Goal: Task Accomplishment & Management: Manage account settings

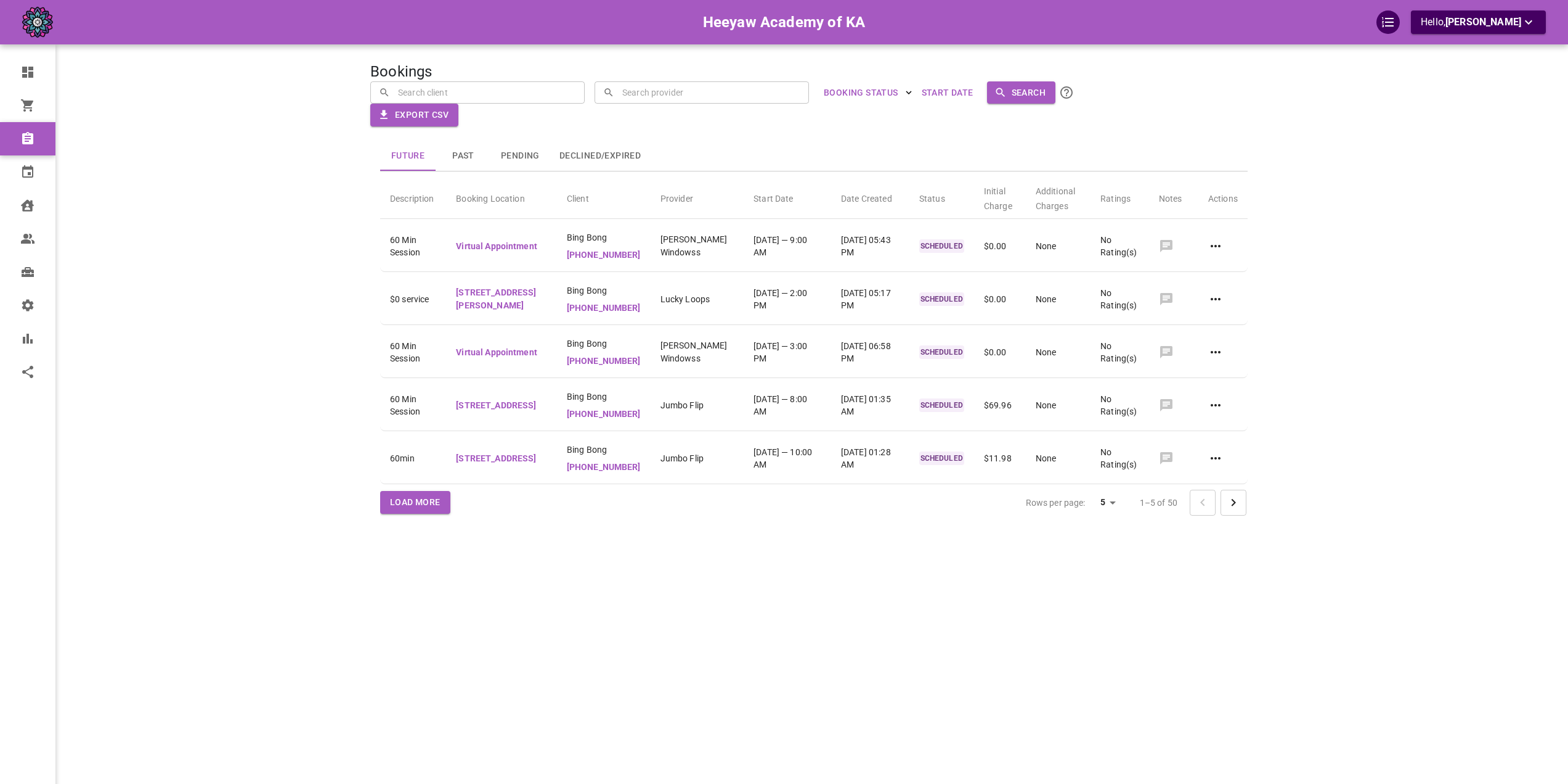
click at [782, 148] on div "Future Past Pending Declined/Expired" at bounding box center [814, 156] width 867 height 30
click at [45, 227] on link "Users" at bounding box center [64, 239] width 128 height 33
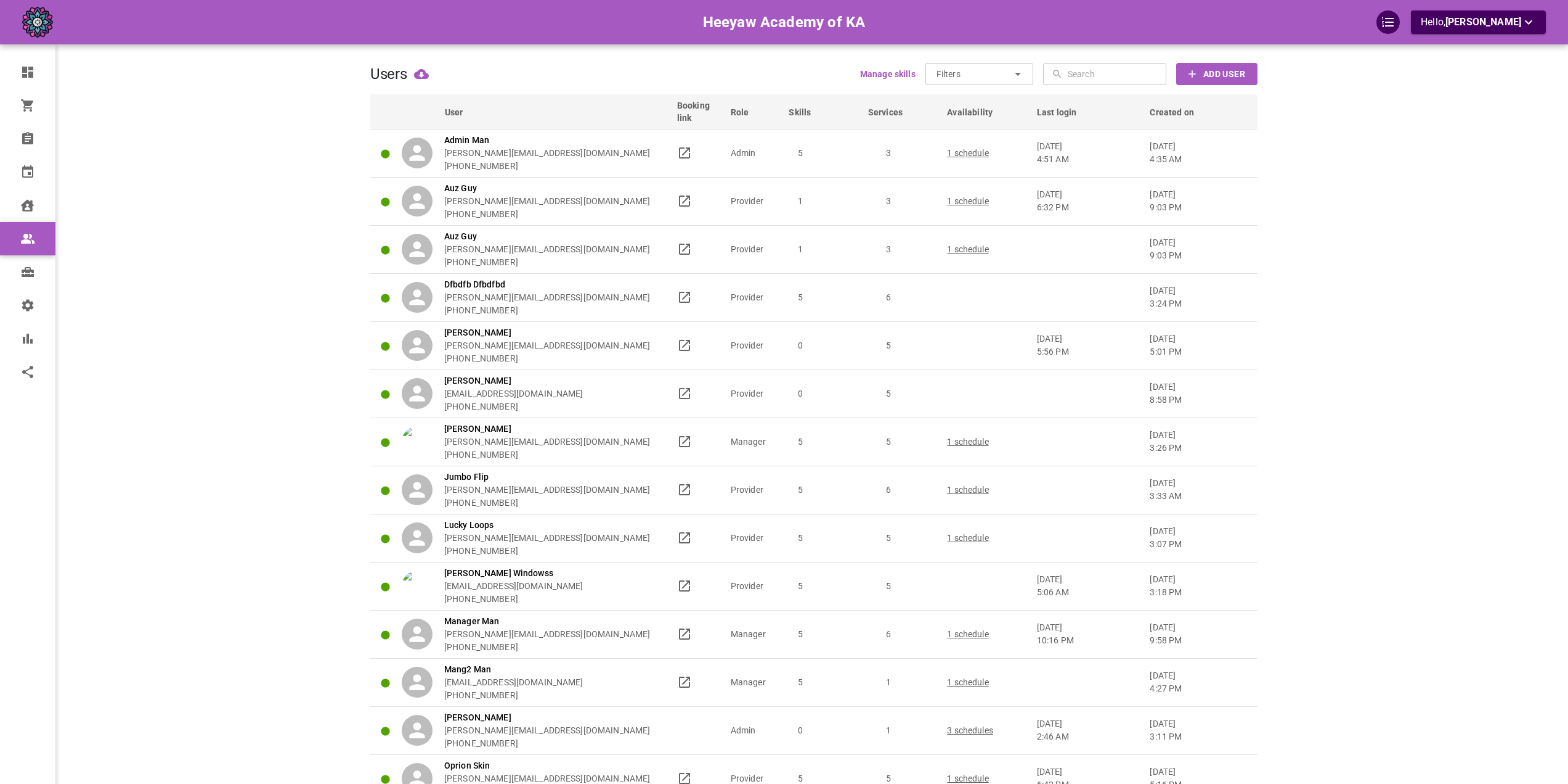
click at [1182, 119] on th "Created on" at bounding box center [1201, 112] width 113 height 34
click at [1188, 113] on span "Created on" at bounding box center [1179, 113] width 60 height 13
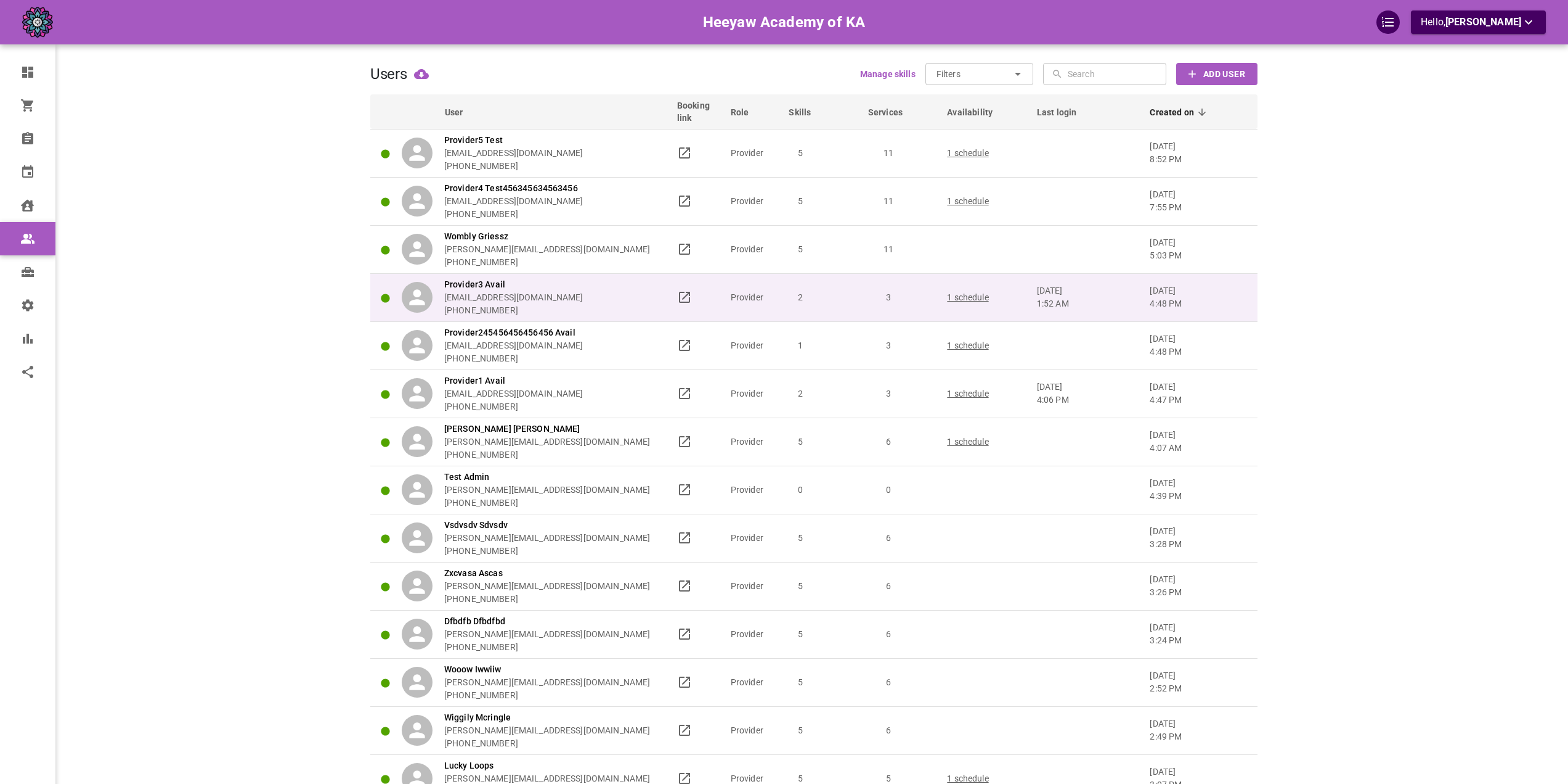
click at [630, 294] on div "Provider3 Avail omar+heeyawpa3@gomarketbox.com +14168360759" at bounding box center [534, 297] width 264 height 39
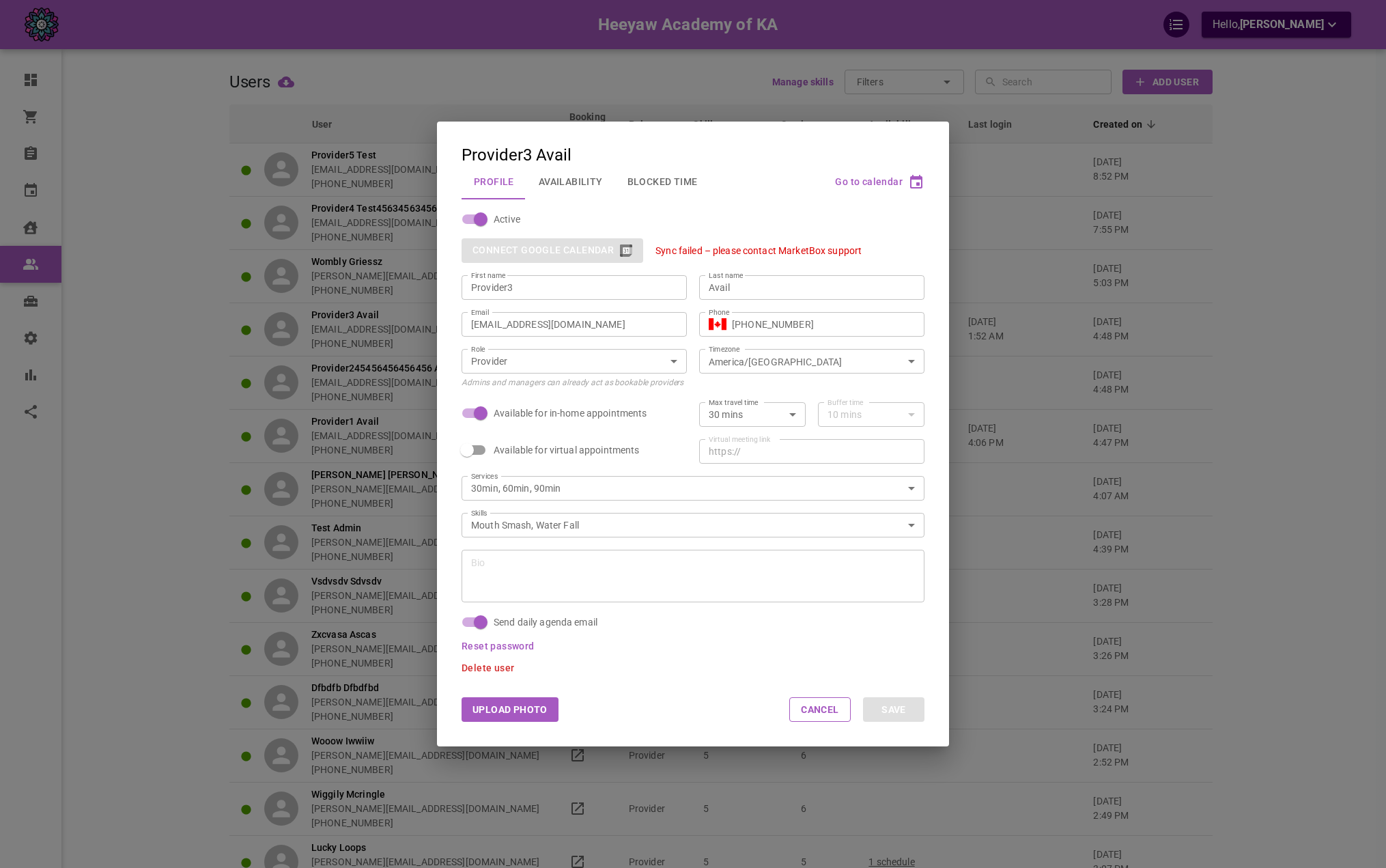
click at [554, 183] on button "Availability" at bounding box center [570, 181] width 89 height 36
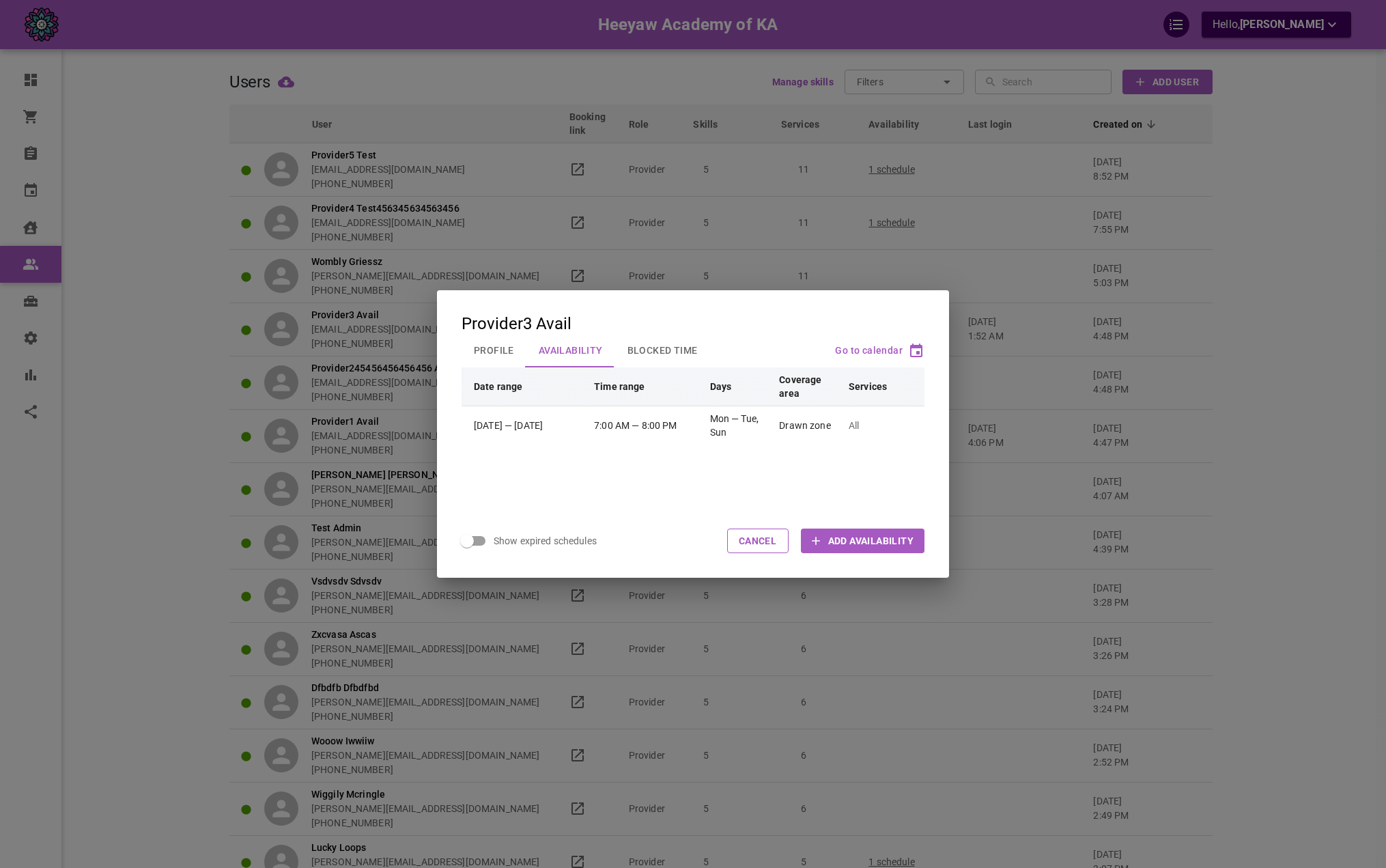
click at [502, 343] on button "Profile" at bounding box center [494, 351] width 65 height 36
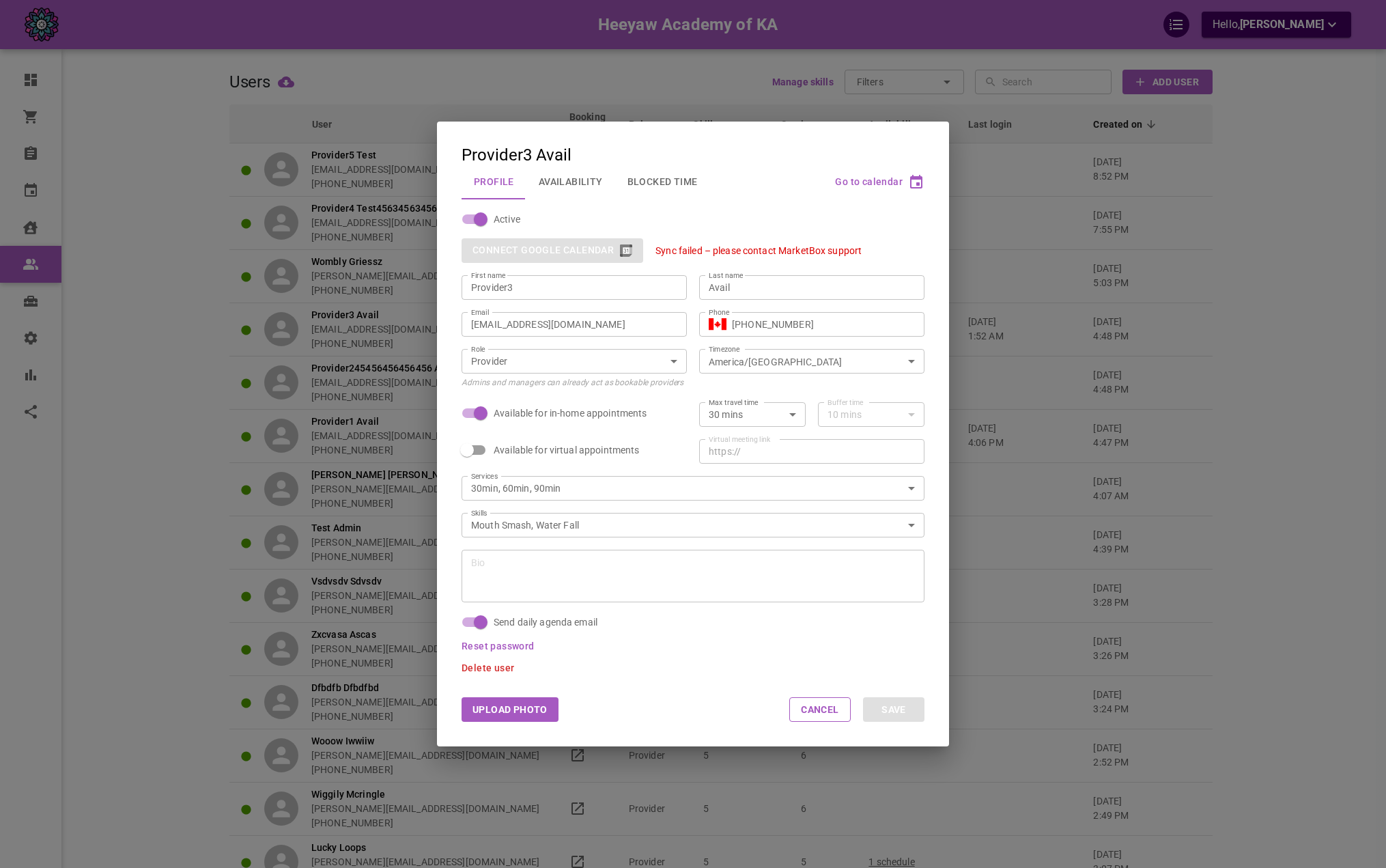
click at [737, 693] on div "Upload Photo Cancel Save" at bounding box center [693, 710] width 513 height 74
click at [551, 179] on button "Availability" at bounding box center [570, 181] width 89 height 36
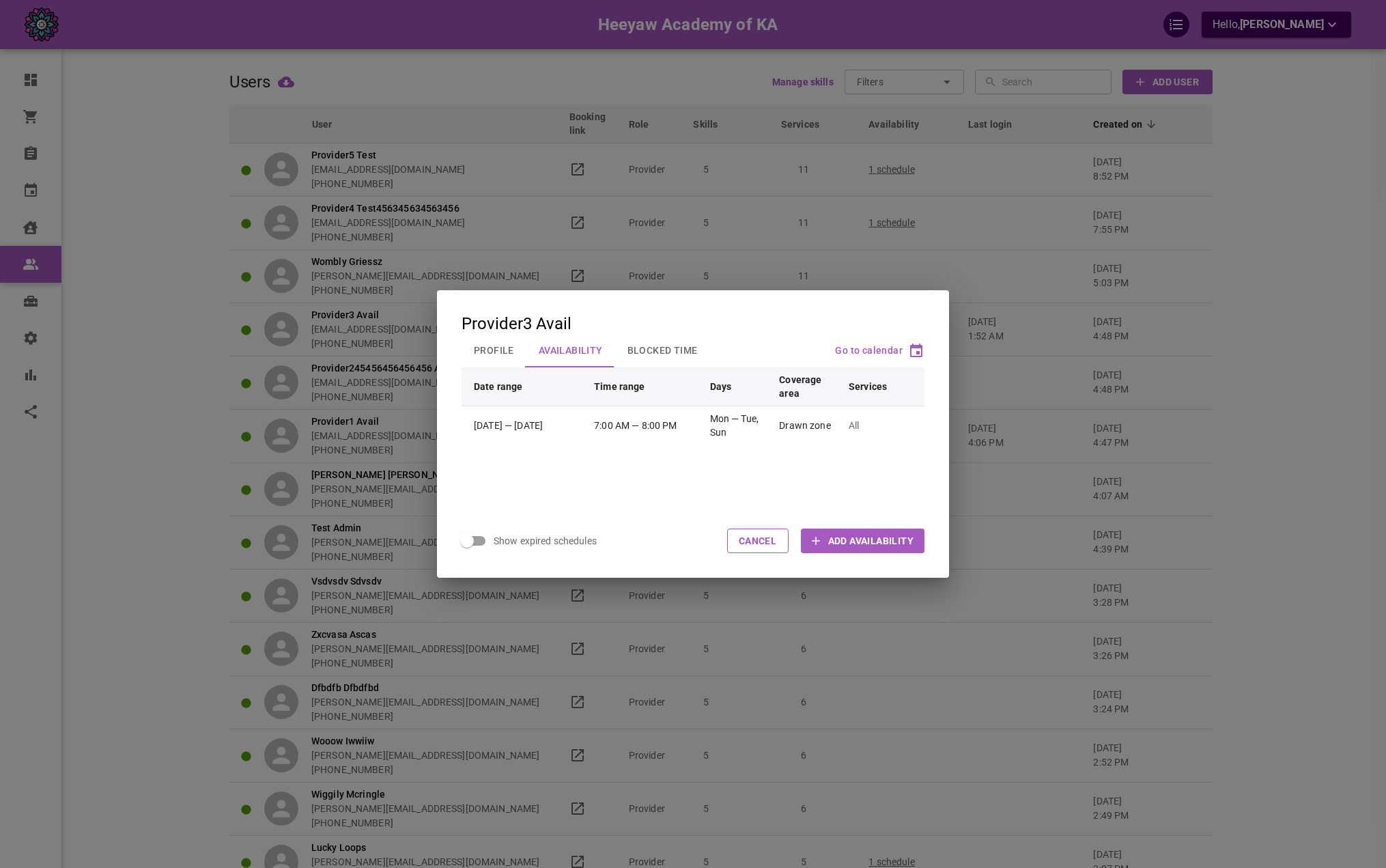
click at [502, 346] on button "Profile" at bounding box center [494, 351] width 65 height 36
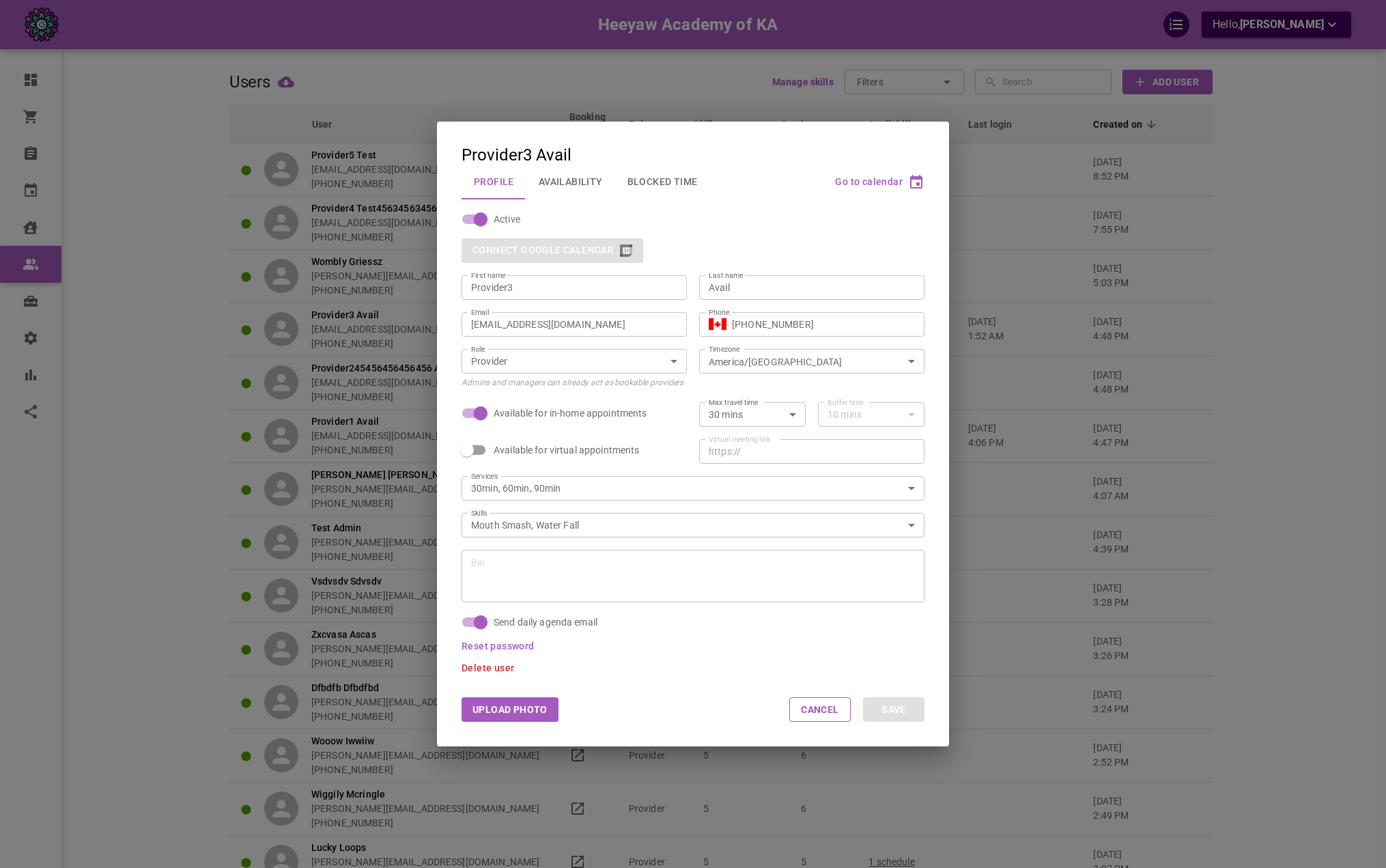
click at [616, 328] on input "[EMAIL_ADDRESS][DOMAIN_NAME]" at bounding box center [574, 324] width 206 height 14
click at [1155, 307] on div "Provider3 Avail Profile Availability Blocked Time Go to calendar Active Connect…" at bounding box center [693, 434] width 1386 height 868
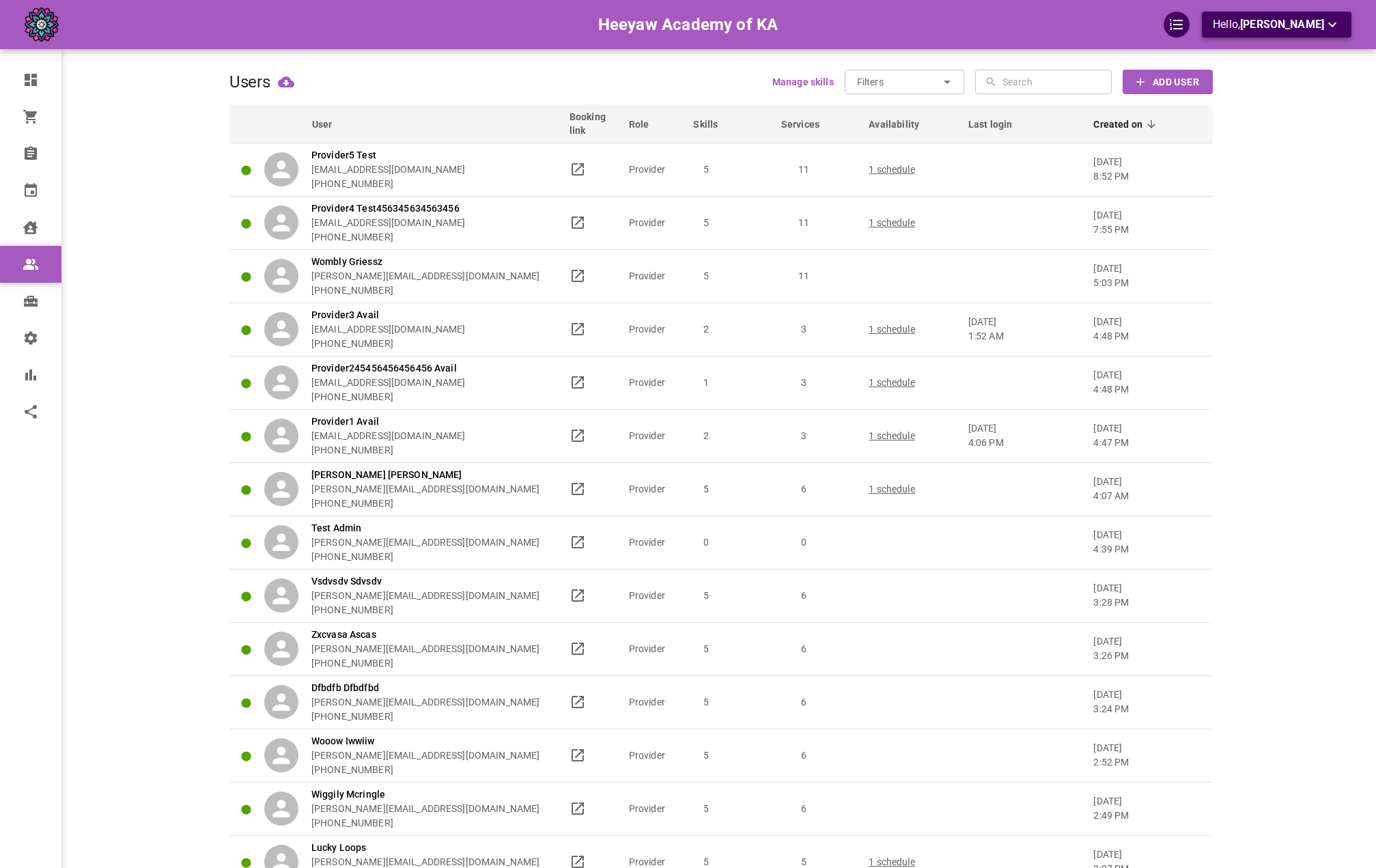
click at [1275, 14] on button "Hello, Omar Tahir" at bounding box center [1276, 25] width 150 height 26
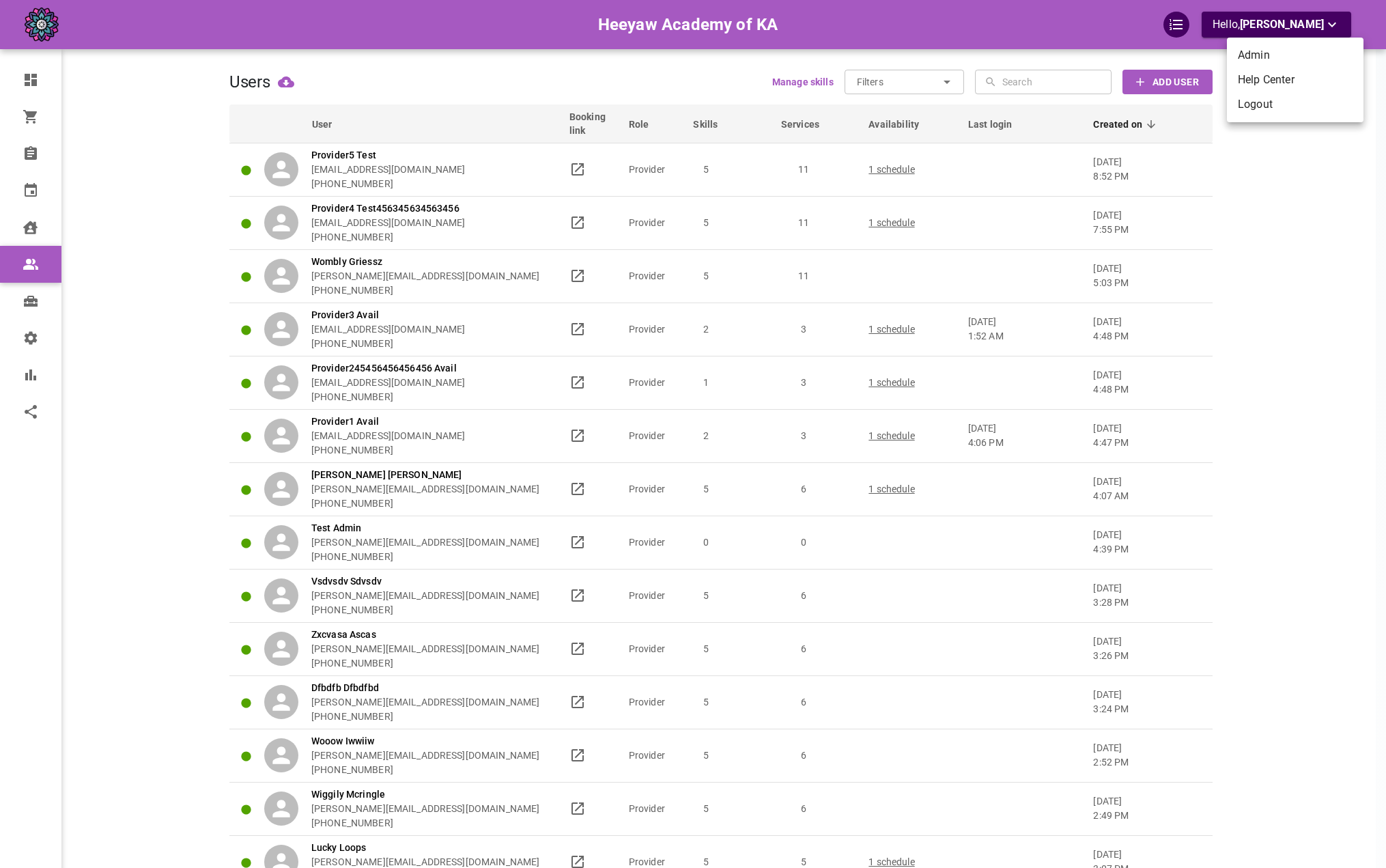
click at [1254, 108] on li "Logout" at bounding box center [1295, 104] width 137 height 25
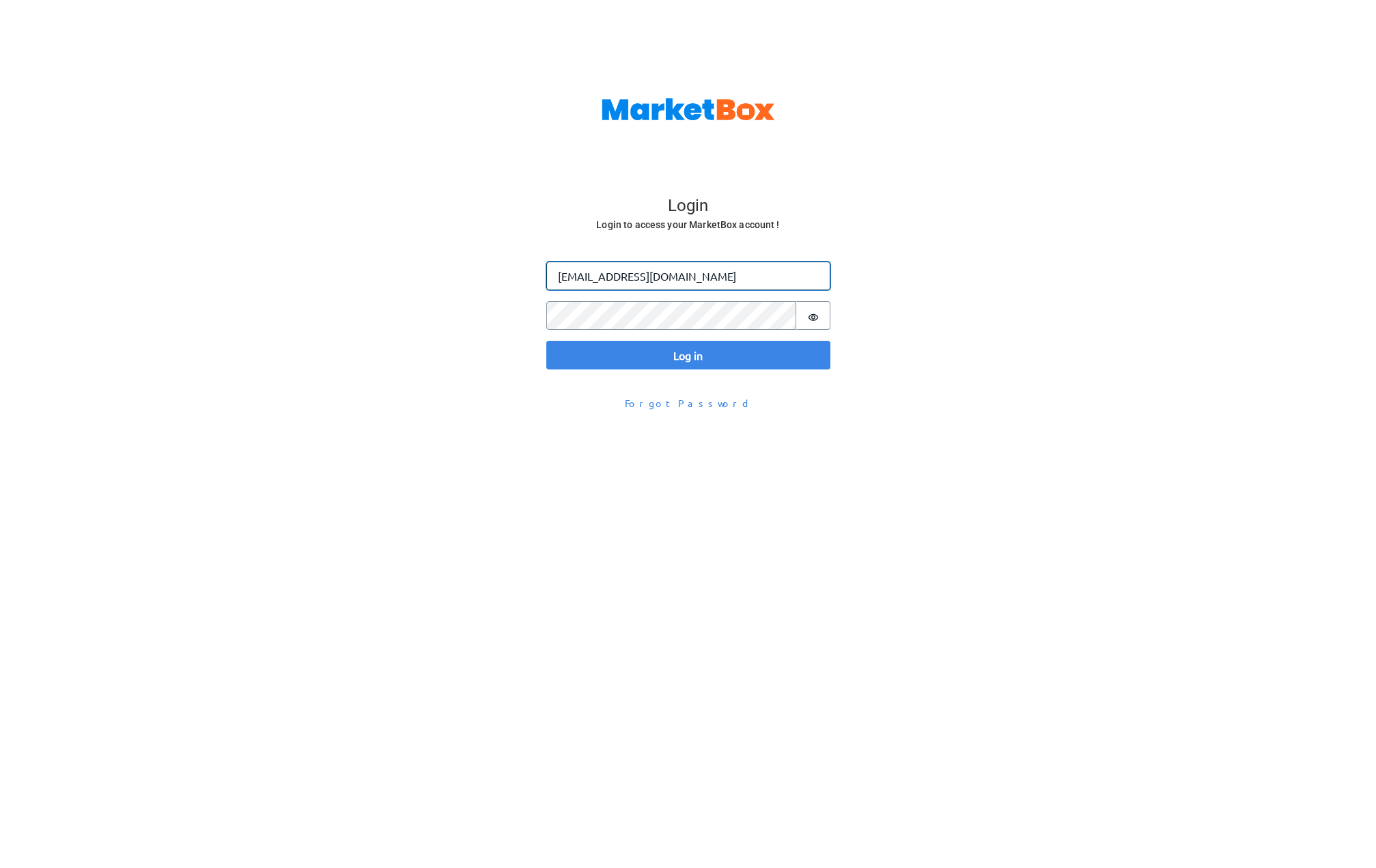
click at [622, 281] on input "[EMAIL_ADDRESS][DOMAIN_NAME]" at bounding box center [688, 275] width 284 height 29
paste input "+heeyawpa3"
type input "[EMAIL_ADDRESS][DOMAIN_NAME]"
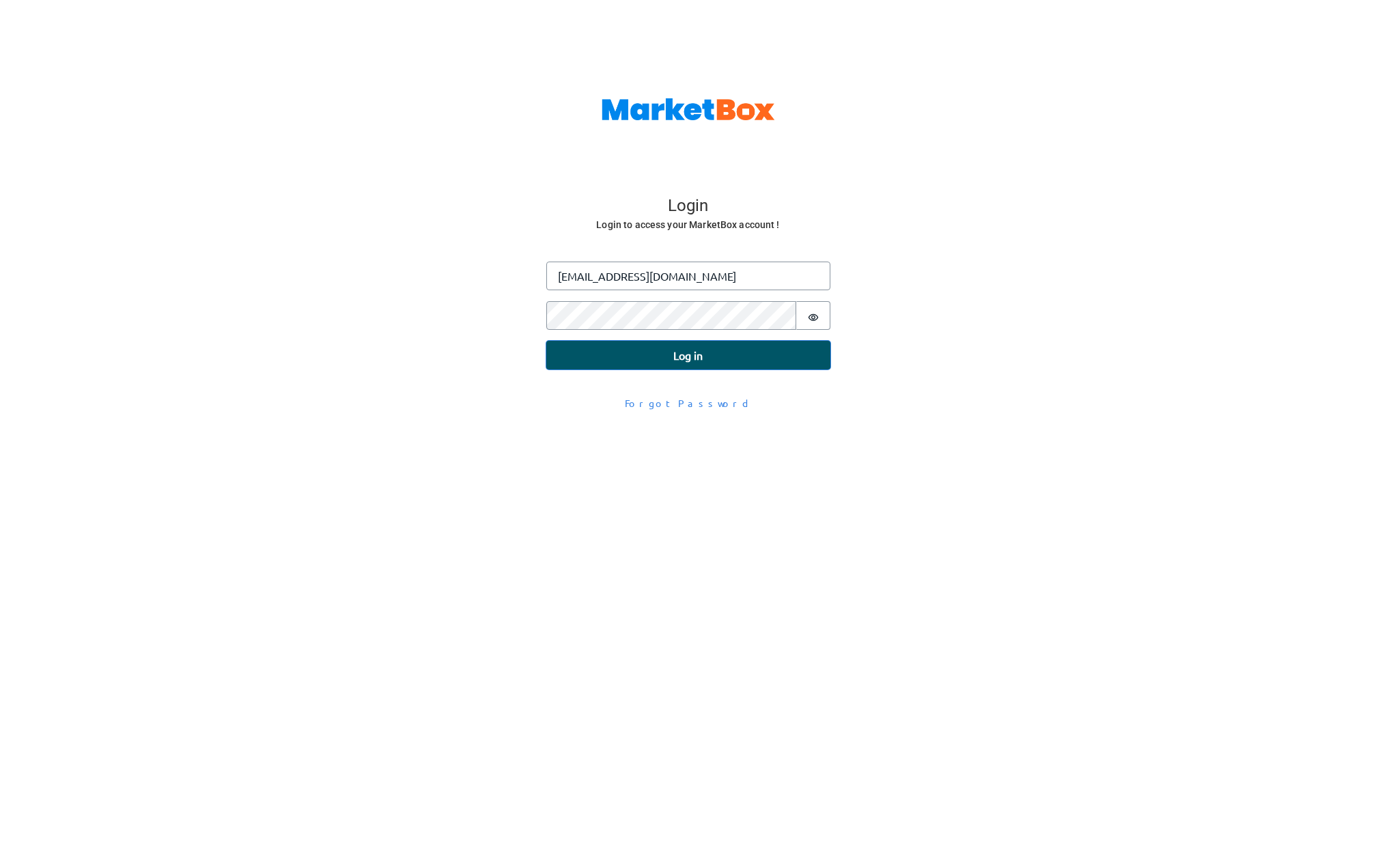
click at [597, 356] on button "Log in" at bounding box center [688, 355] width 284 height 29
